Goal: Task Accomplishment & Management: Manage account settings

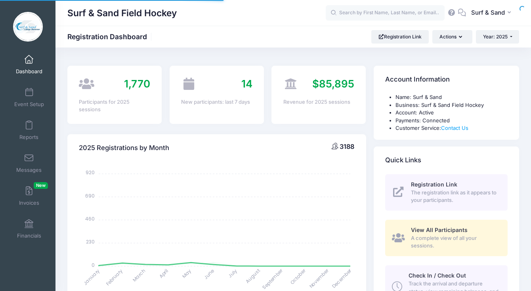
select select
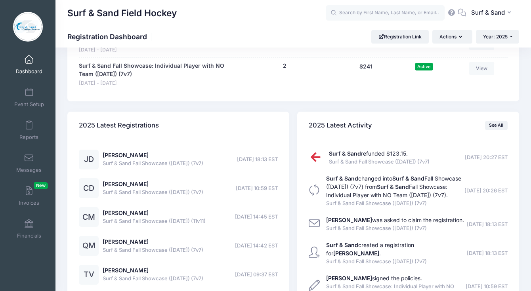
scroll to position [1638, 0]
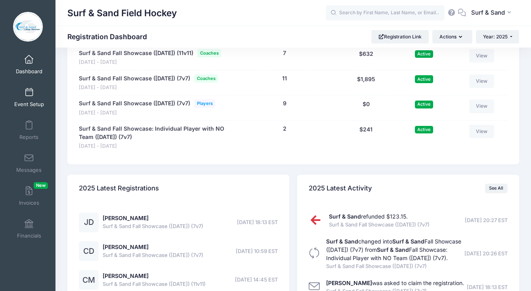
click at [29, 94] on span at bounding box center [29, 92] width 0 height 9
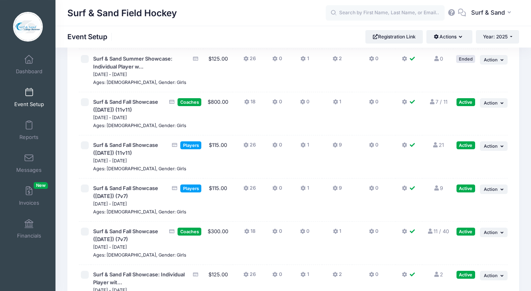
scroll to position [1658, 0]
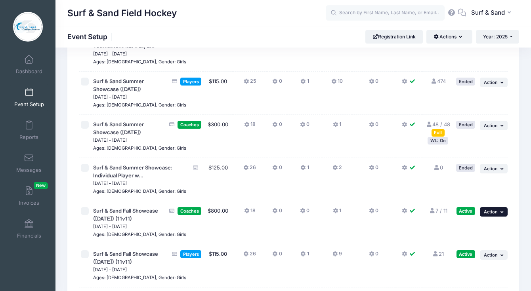
click at [505, 210] on icon "button" at bounding box center [503, 212] width 5 height 4
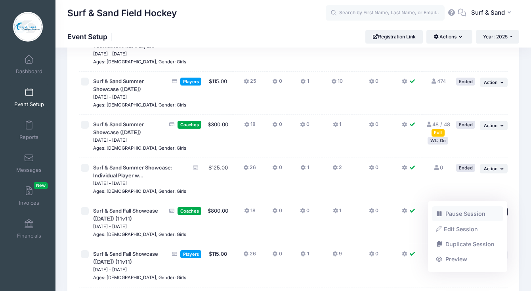
click at [482, 217] on link "Pause Session" at bounding box center [468, 213] width 72 height 15
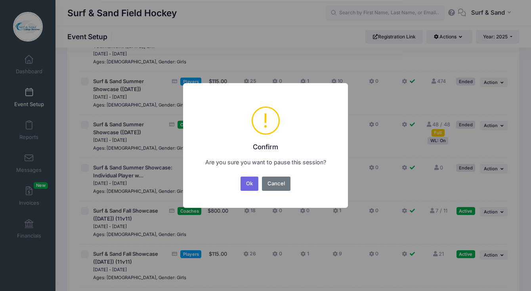
click at [239, 183] on div "Ok No Cancel" at bounding box center [265, 183] width 53 height 17
click at [245, 184] on button "Ok" at bounding box center [250, 184] width 18 height 14
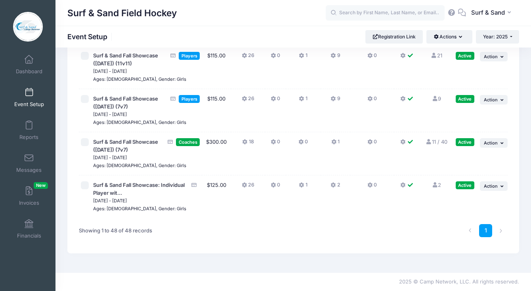
scroll to position [1777, 0]
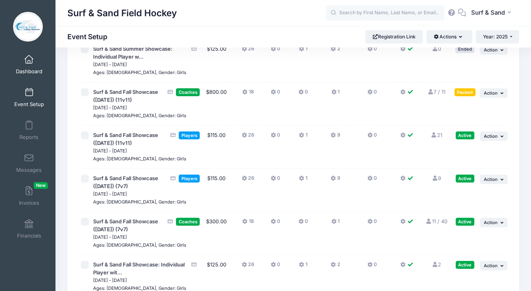
click at [29, 62] on span at bounding box center [29, 59] width 0 height 9
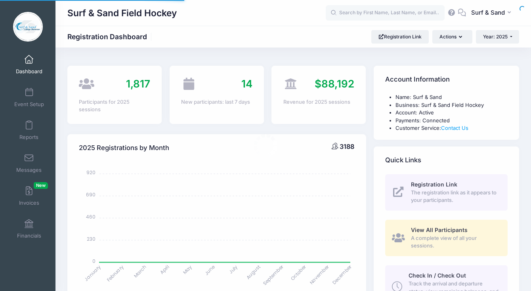
select select
